Goal: Obtain resource: Download file/media

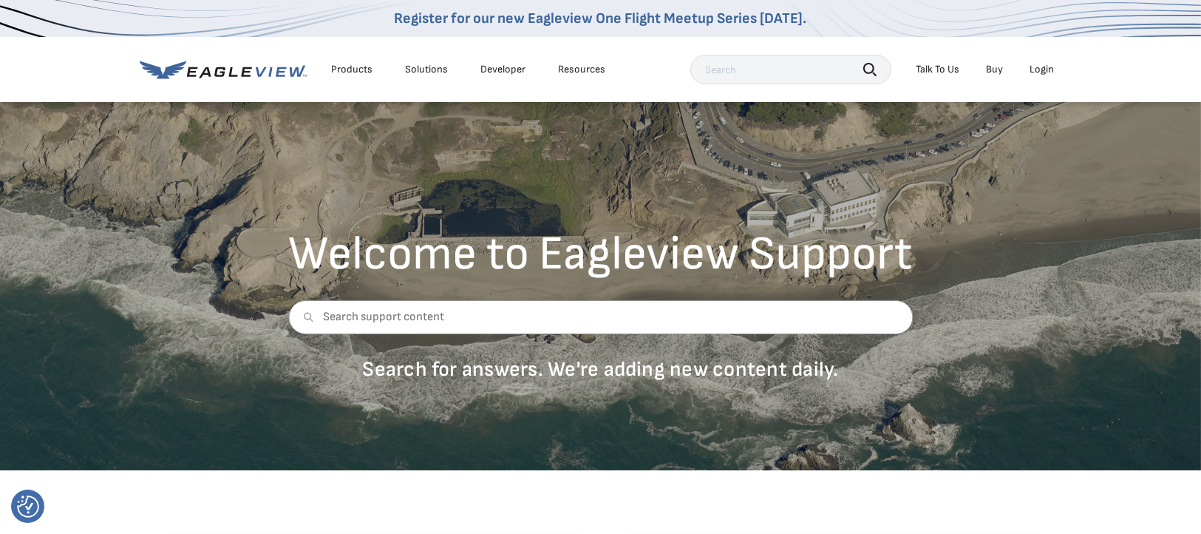
click at [200, 68] on icon at bounding box center [223, 70] width 167 height 18
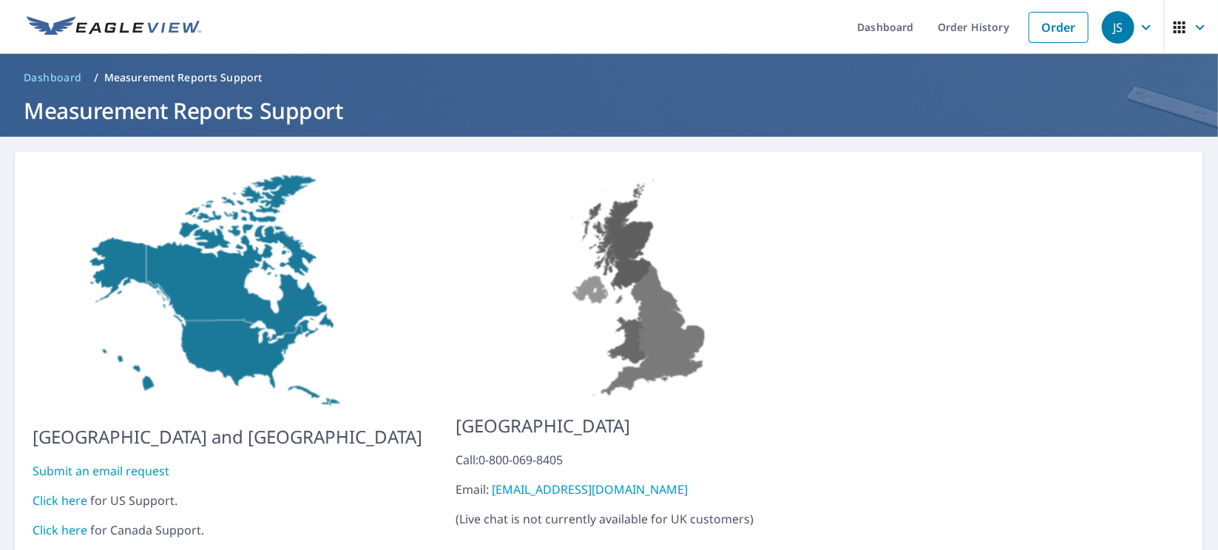
scroll to position [48, 0]
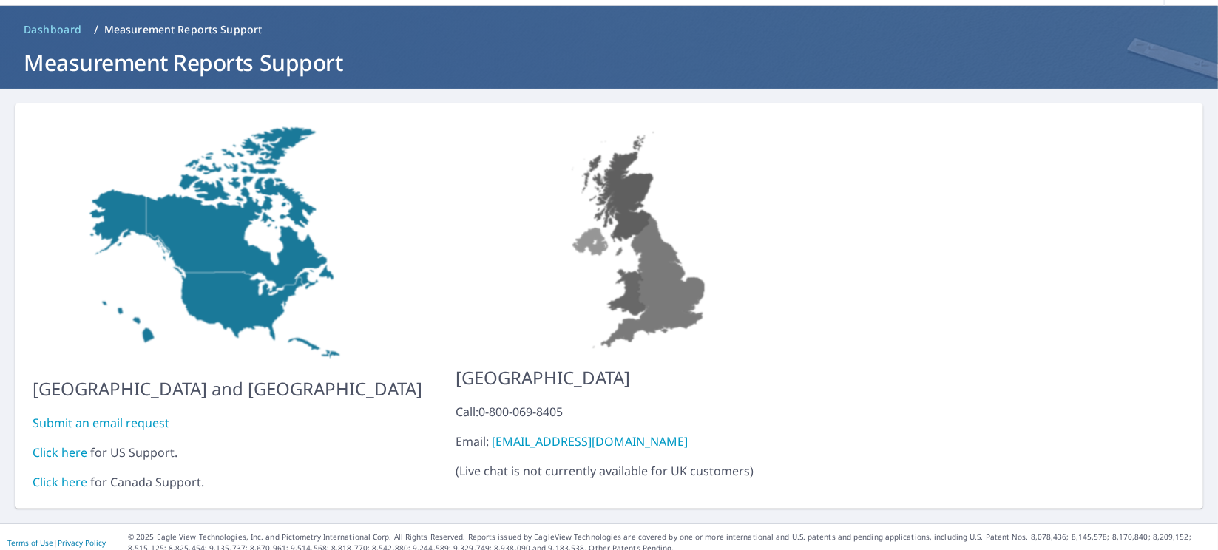
click at [39, 27] on span "Dashboard" at bounding box center [53, 29] width 58 height 15
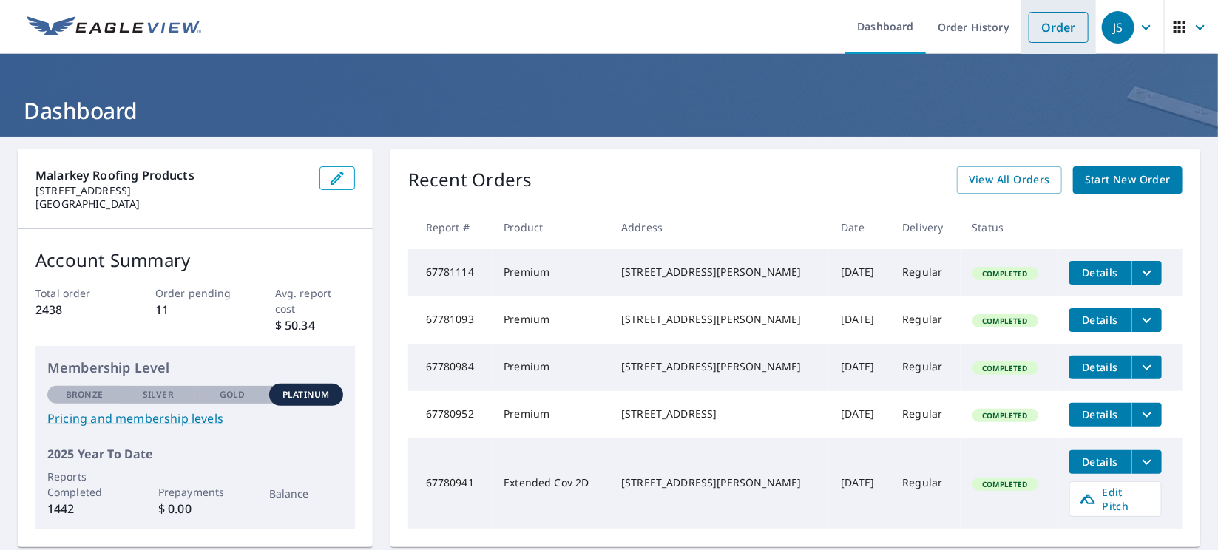
click at [811, 21] on link "Order" at bounding box center [1058, 27] width 60 height 31
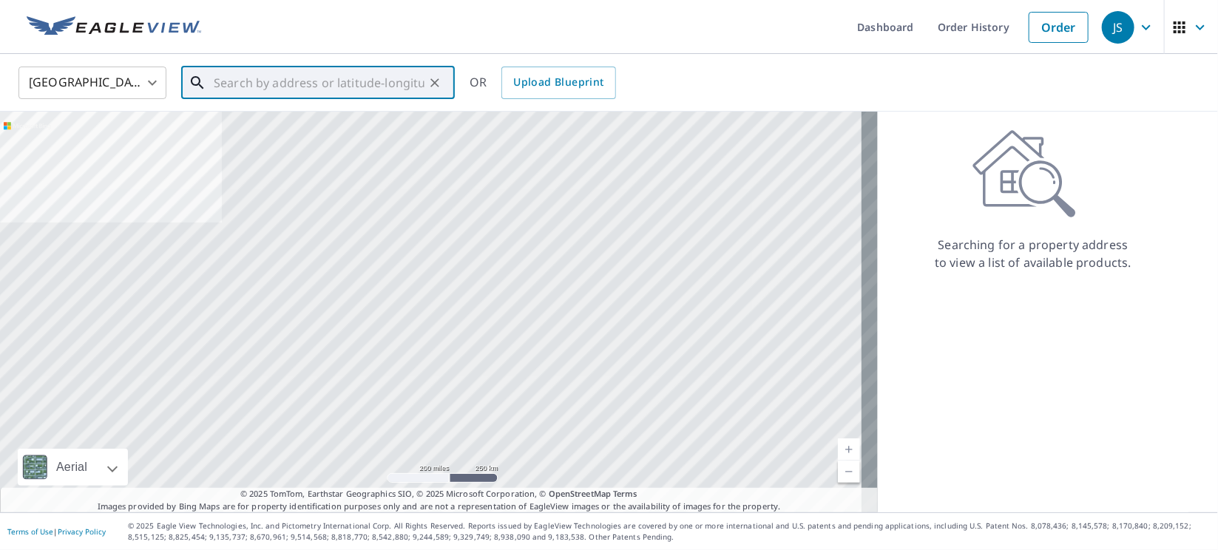
click at [299, 83] on input "text" at bounding box center [319, 82] width 211 height 41
paste input "810426 S 3410 Rd"
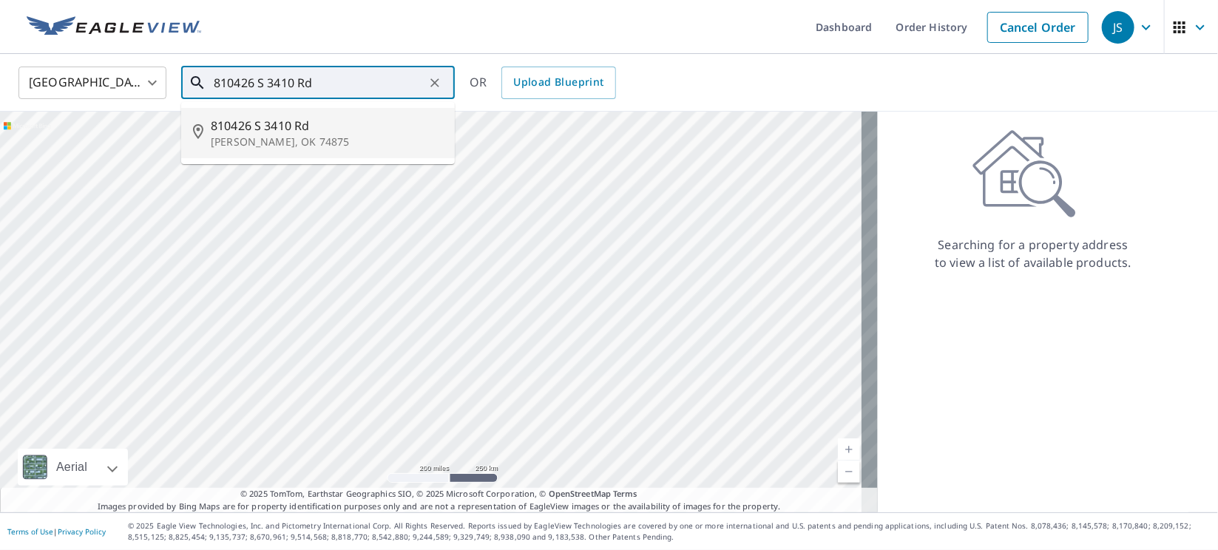
click at [229, 136] on p "Tryon, OK 74875" at bounding box center [327, 142] width 232 height 15
type input "810426 S 3410 Rd Tryon, OK 74875"
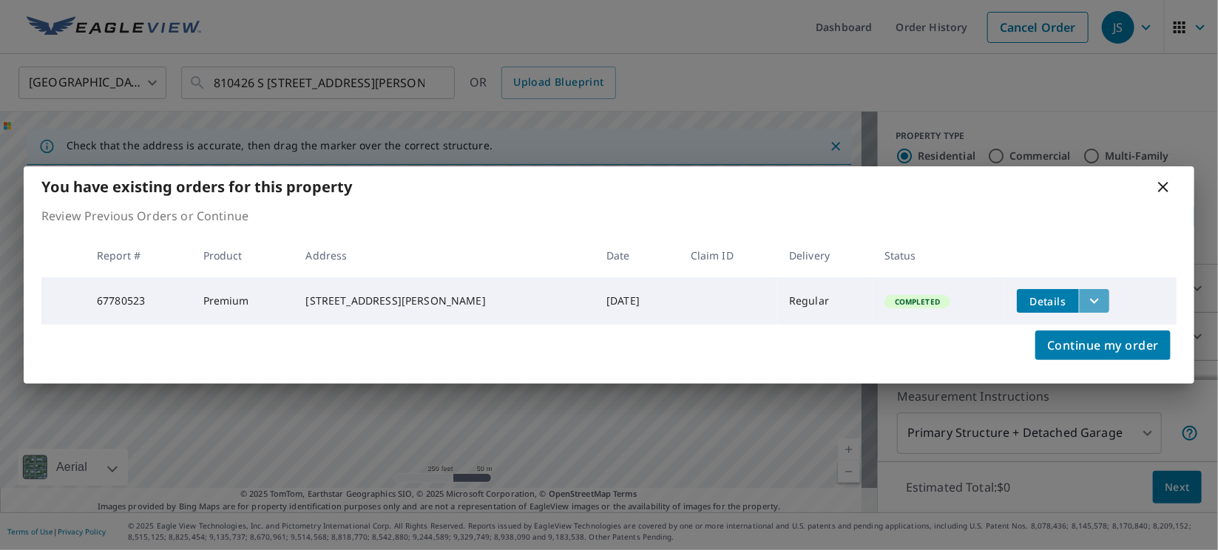
click at [811, 293] on icon "filesDropdownBtn-67780523" at bounding box center [1094, 301] width 18 height 18
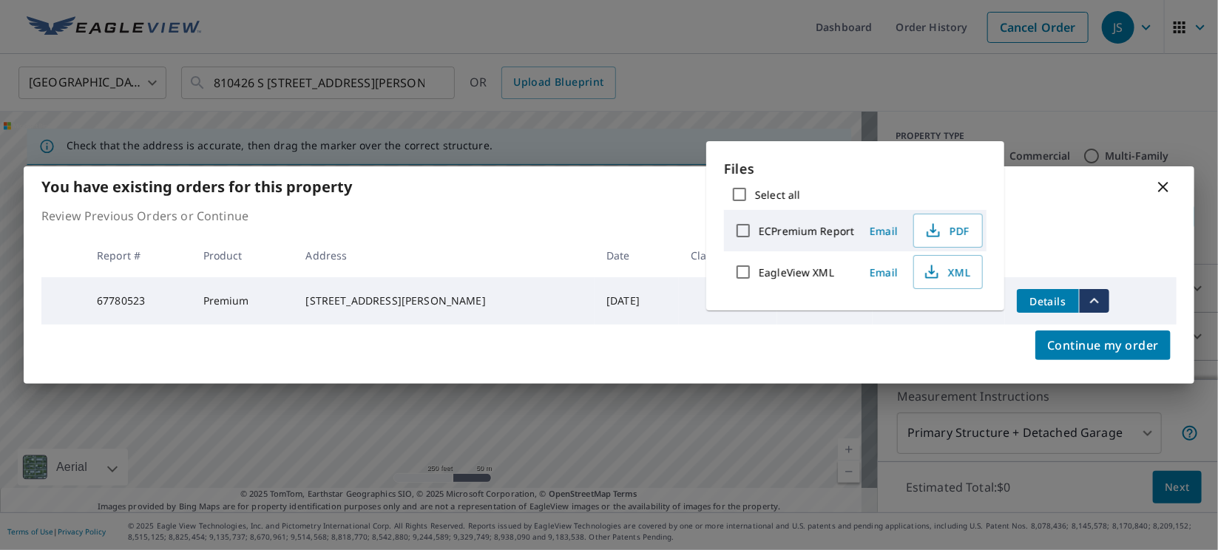
click at [811, 208] on div "Select all" at bounding box center [855, 194] width 262 height 31
click at [811, 224] on span "PDF" at bounding box center [946, 231] width 47 height 18
